Goal: Find specific page/section: Find specific page/section

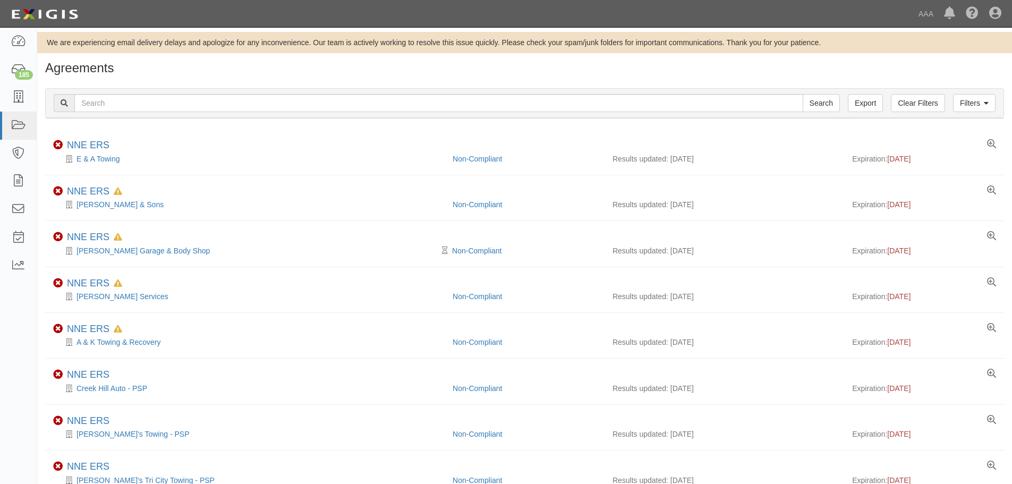
scroll to position [60, 0]
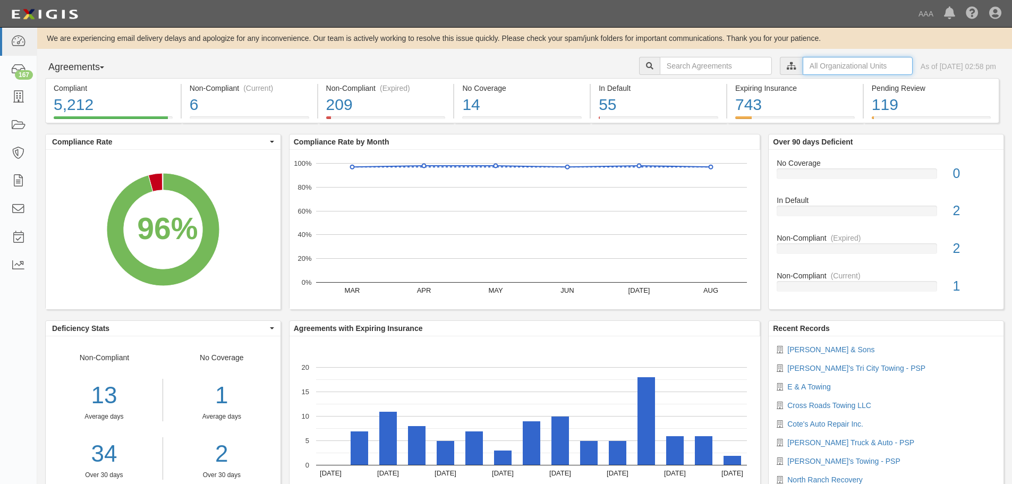
click at [821, 64] on input "text" at bounding box center [858, 66] width 110 height 18
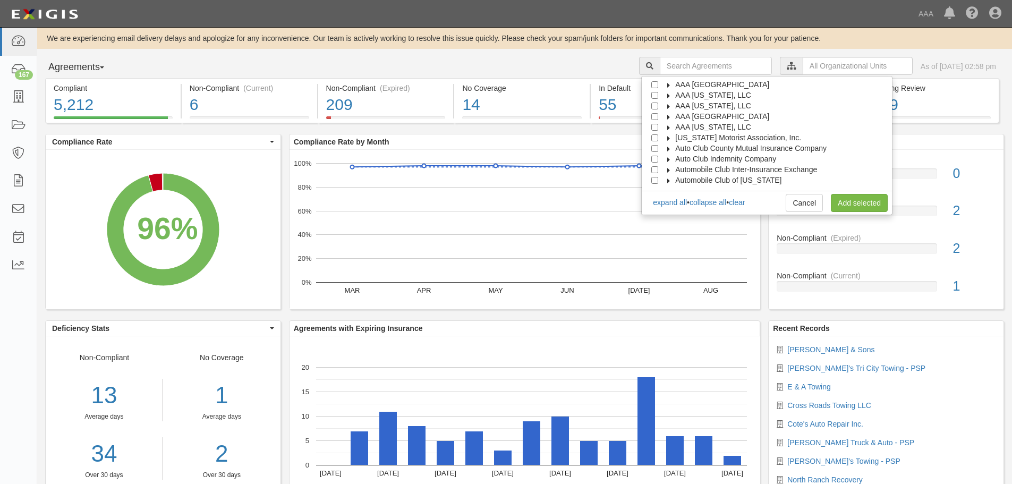
click at [730, 114] on span "AAA [GEOGRAPHIC_DATA]" at bounding box center [722, 116] width 94 height 8
click at [713, 129] on span "Automotive Services" at bounding box center [719, 127] width 68 height 8
click at [695, 145] on span "Emergency Roadside Service (ERS)" at bounding box center [745, 148] width 120 height 8
click at [739, 150] on span "Emergency Roadside Service (ERS)" at bounding box center [745, 148] width 120 height 8
click at [677, 150] on input "Emergency Roadside Service (ERS)" at bounding box center [673, 148] width 7 height 7
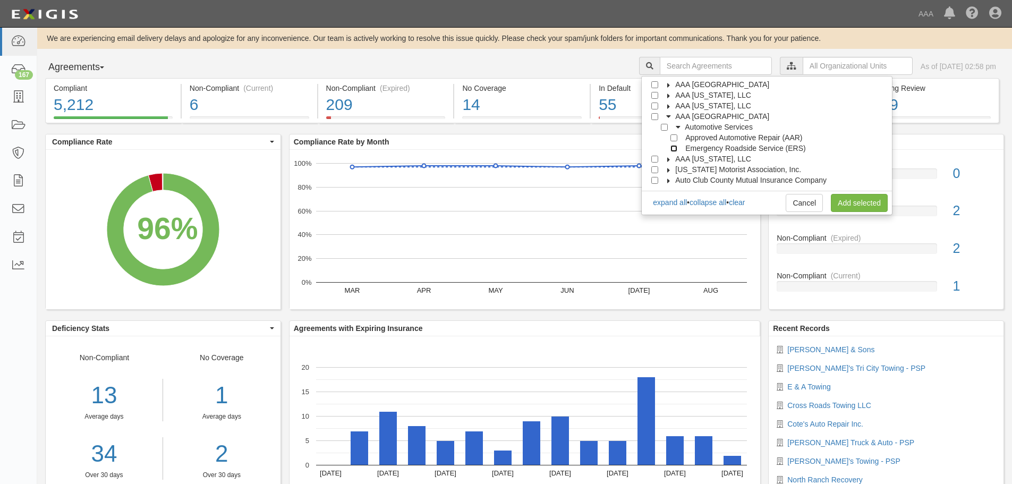
checkbox input "true"
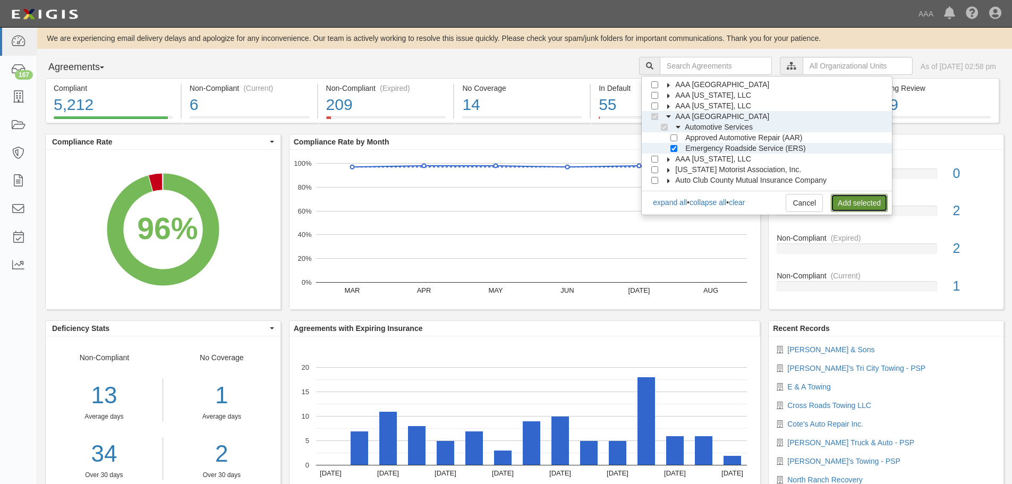
click at [844, 208] on link "Add selected" at bounding box center [859, 203] width 57 height 18
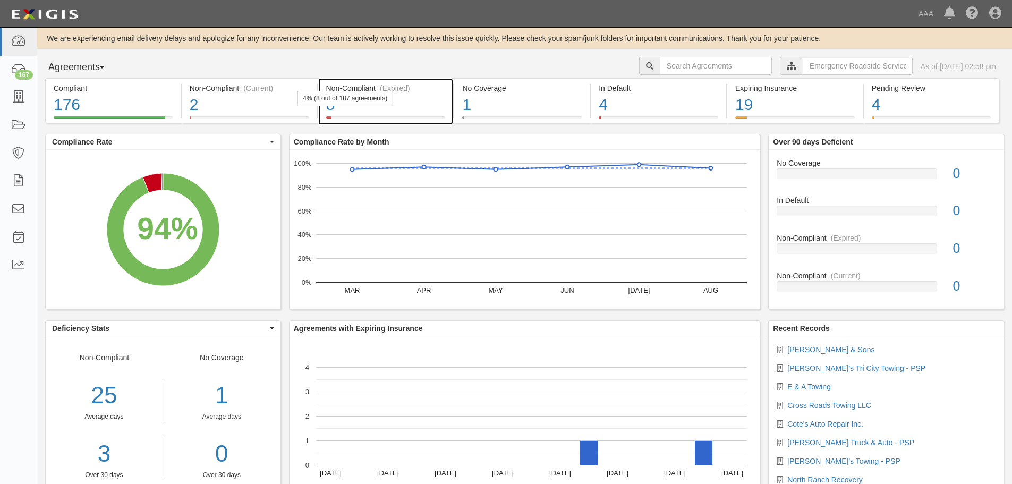
click at [424, 107] on div "8" at bounding box center [386, 104] width 120 height 23
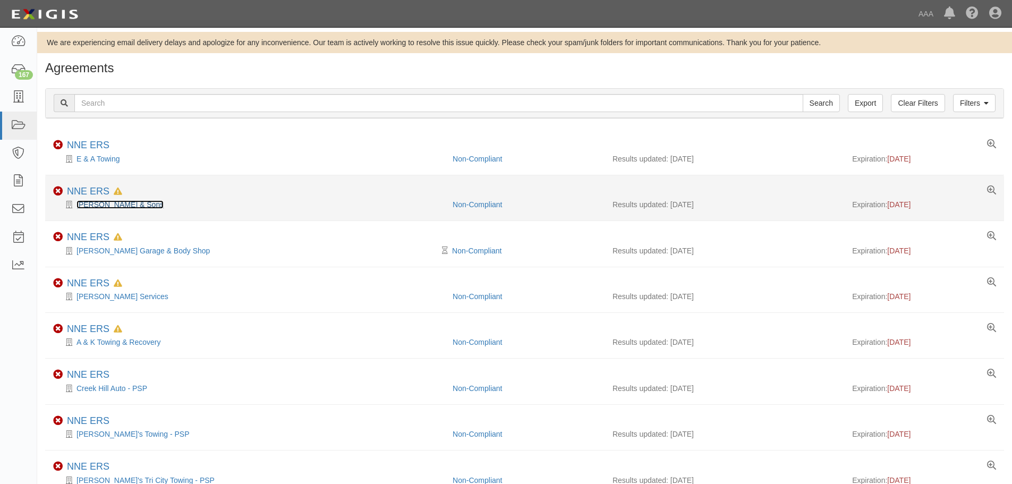
click at [112, 203] on link "[PERSON_NAME] & Sons" at bounding box center [119, 204] width 87 height 8
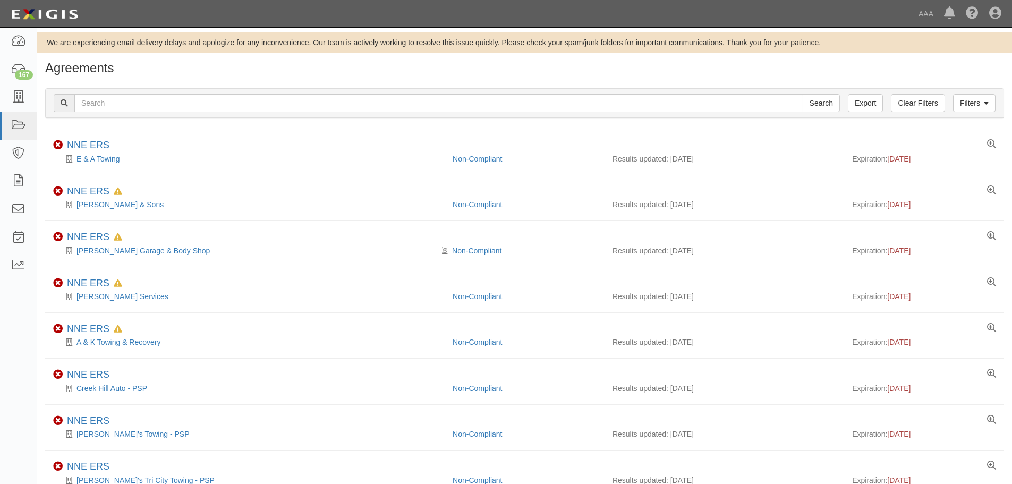
click at [329, 62] on h1 "Agreements" at bounding box center [524, 68] width 959 height 14
